Goal: Task Accomplishment & Management: Manage account settings

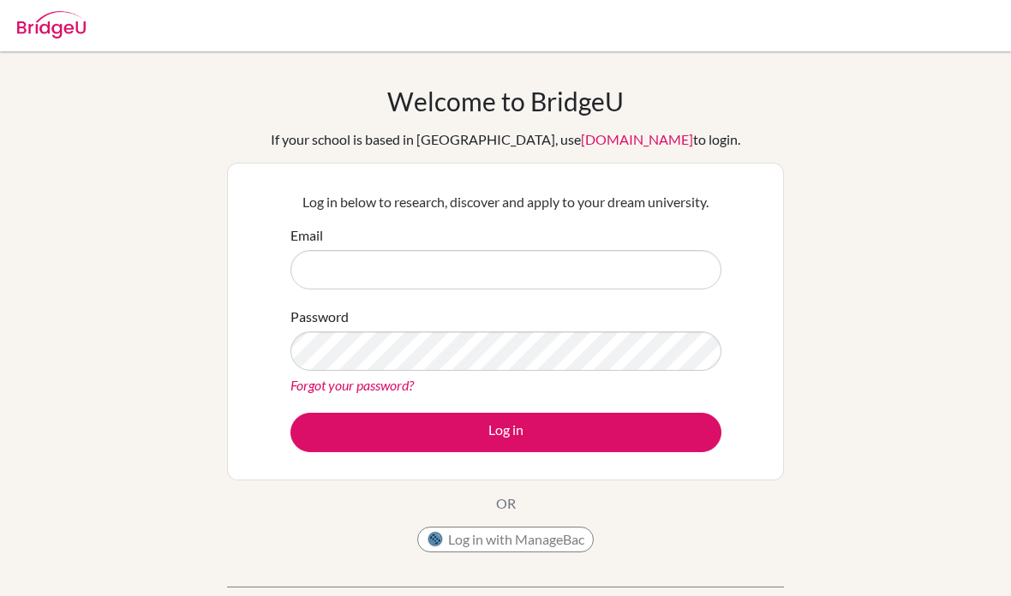
click at [535, 316] on div "Password Forgot your password?" at bounding box center [505, 351] width 431 height 89
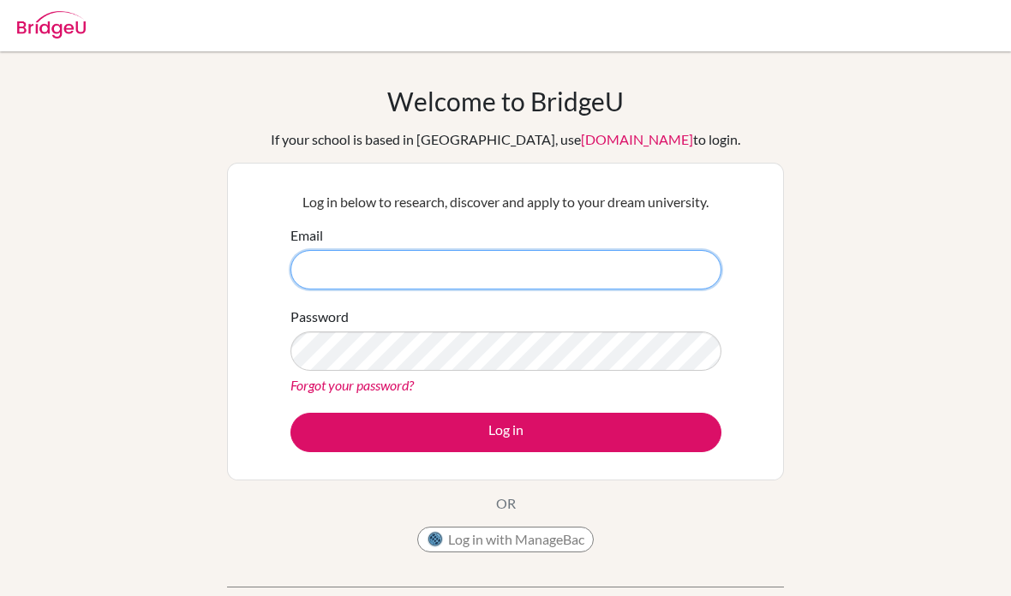
click at [563, 276] on input "Email" at bounding box center [505, 269] width 431 height 39
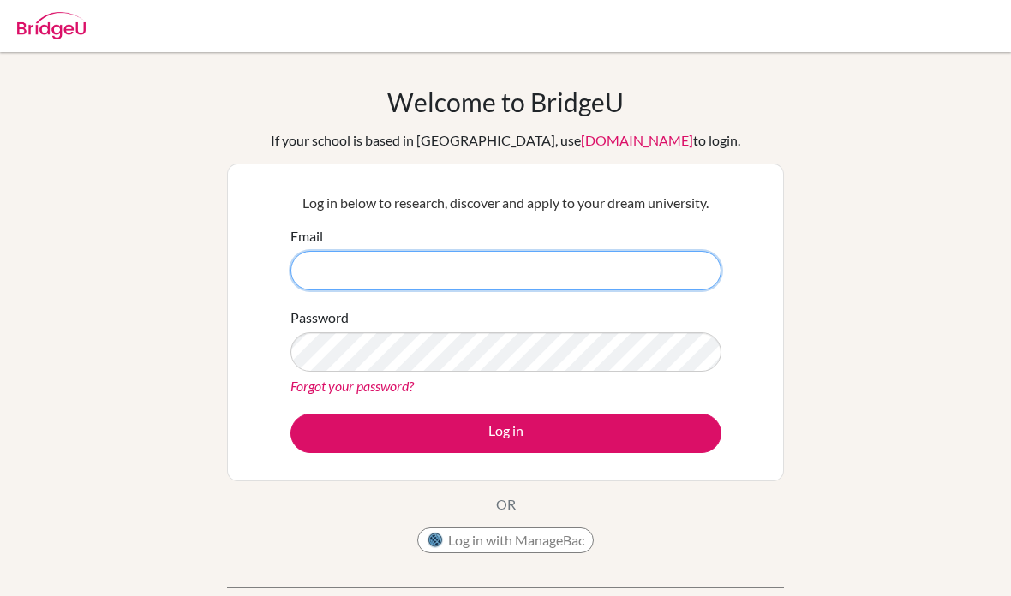
click at [678, 262] on input "Email" at bounding box center [505, 269] width 431 height 39
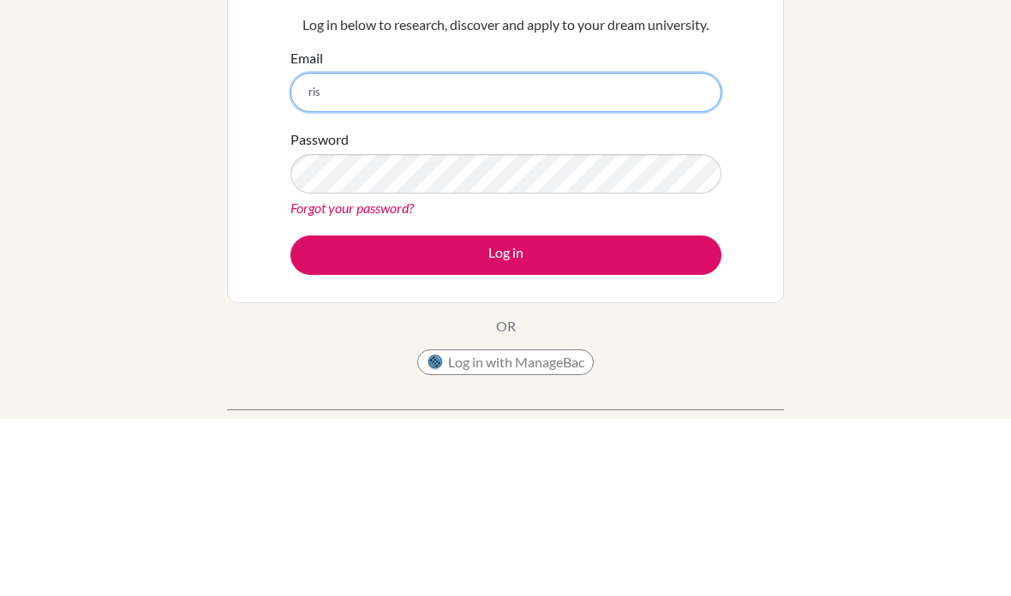
type input "[EMAIL_ADDRESS][DOMAIN_NAME]"
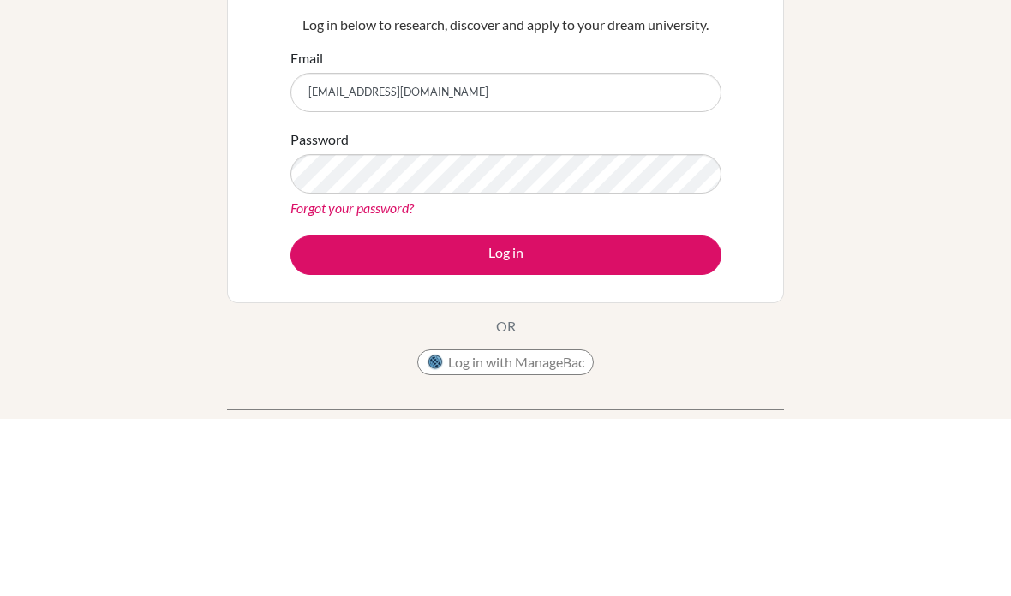
scroll to position [177, 0]
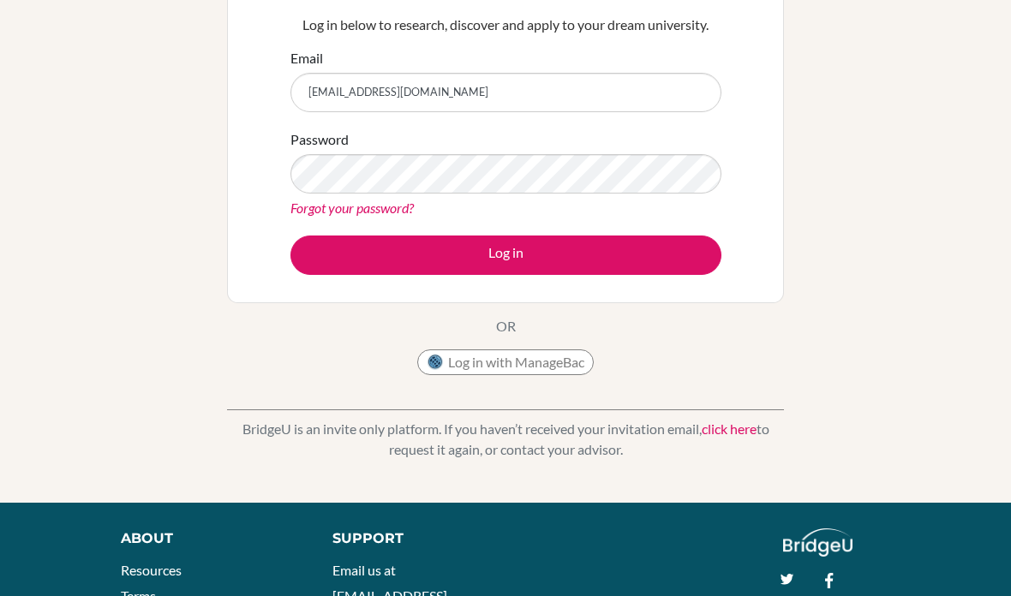
click at [329, 200] on link "Forgot your password?" at bounding box center [351, 208] width 123 height 16
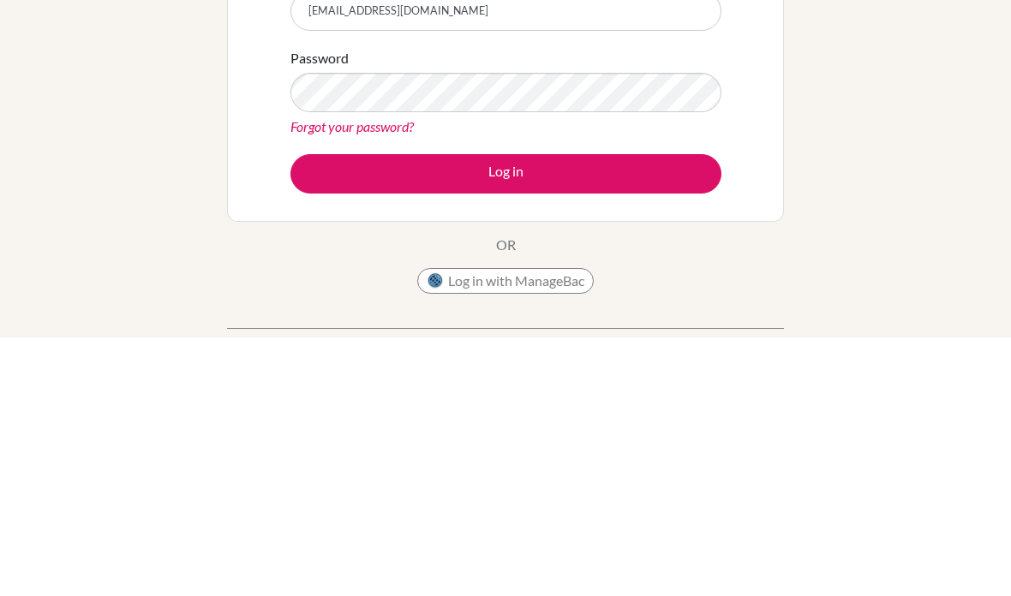
scroll to position [259, 0]
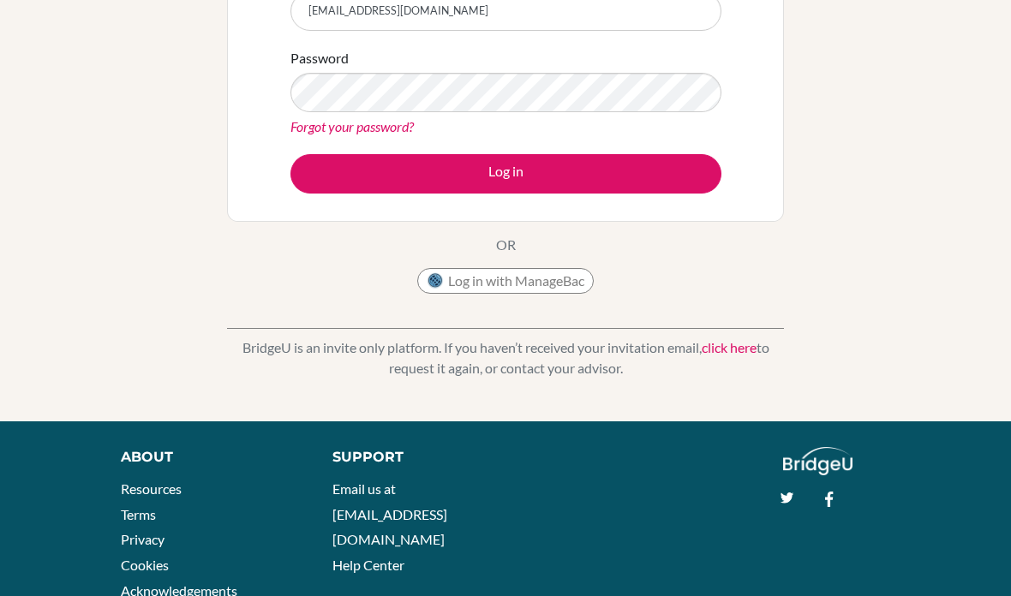
click at [661, 172] on button "Log in" at bounding box center [505, 173] width 431 height 39
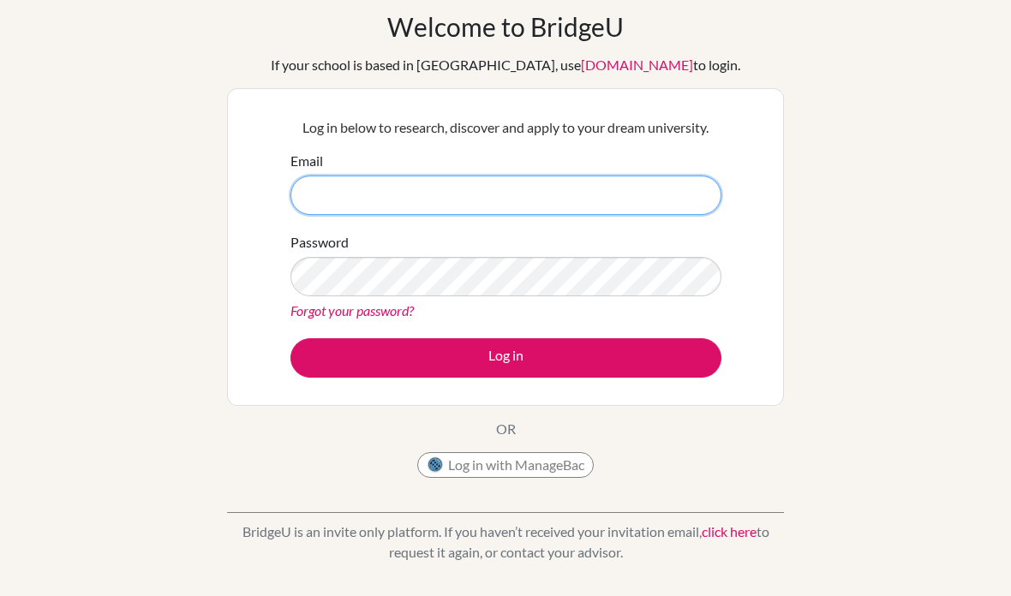
scroll to position [177, 0]
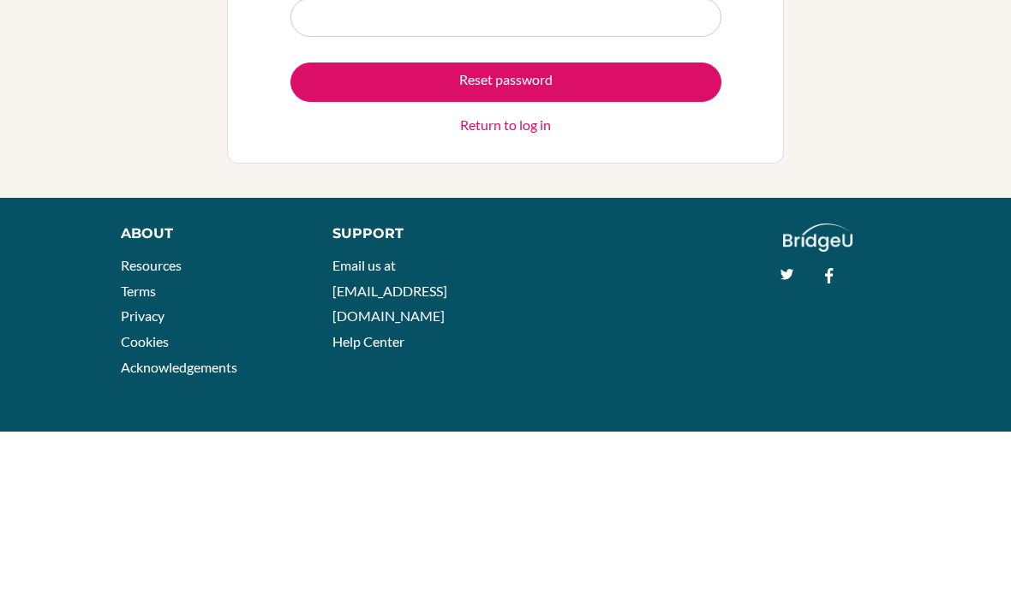
scroll to position [72, 0]
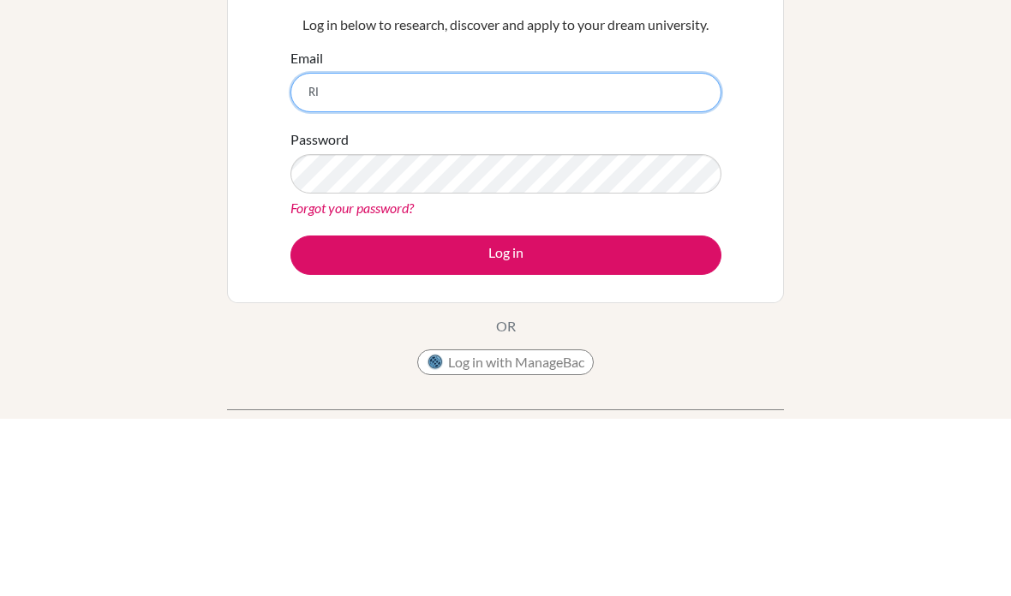
type input "[EMAIL_ADDRESS][DOMAIN_NAME]"
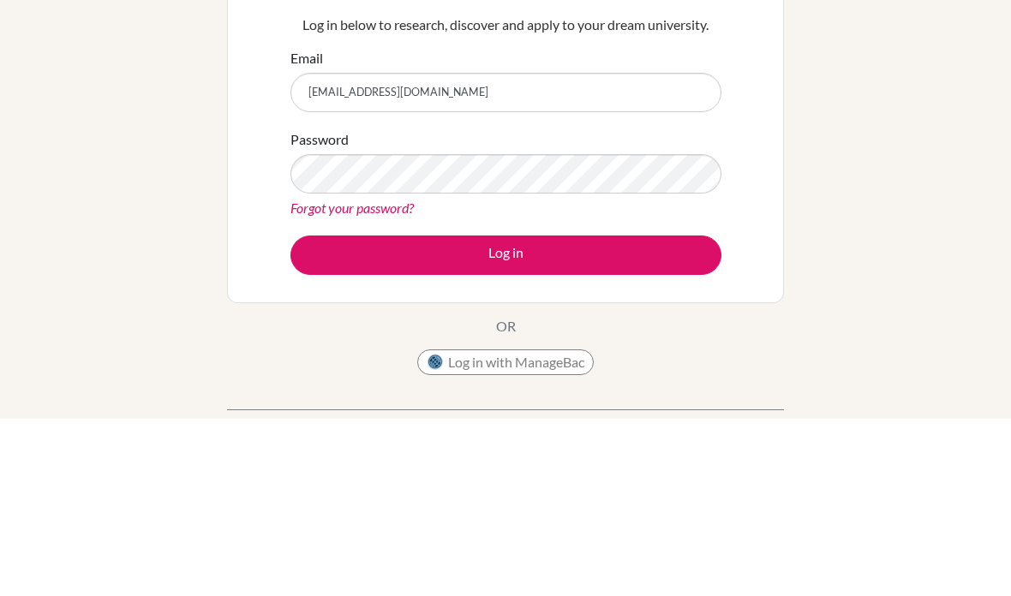
scroll to position [177, 0]
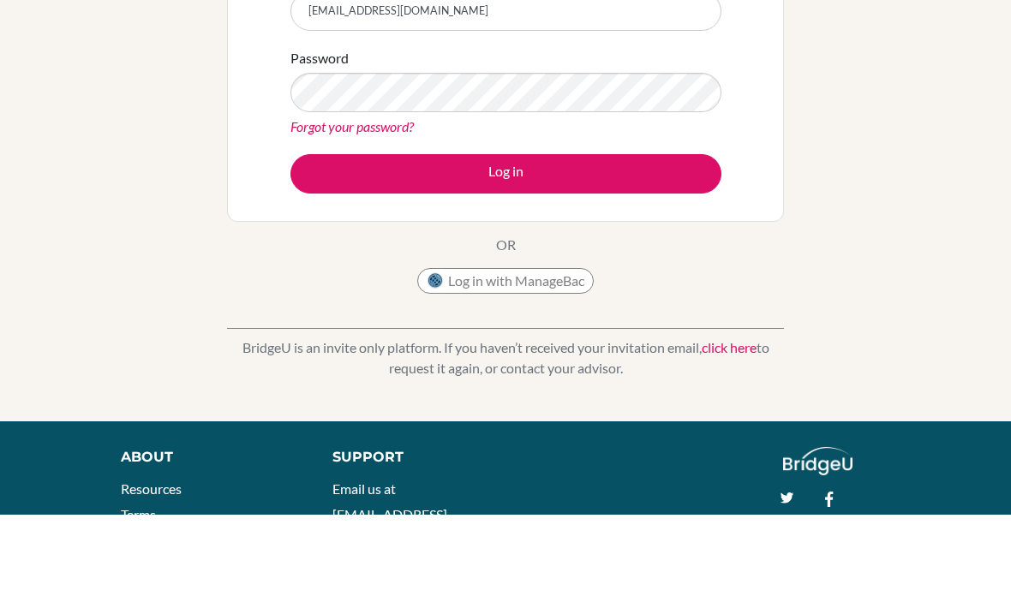
click at [308, 236] on button "Log in" at bounding box center [505, 255] width 431 height 39
